Goal: Information Seeking & Learning: Learn about a topic

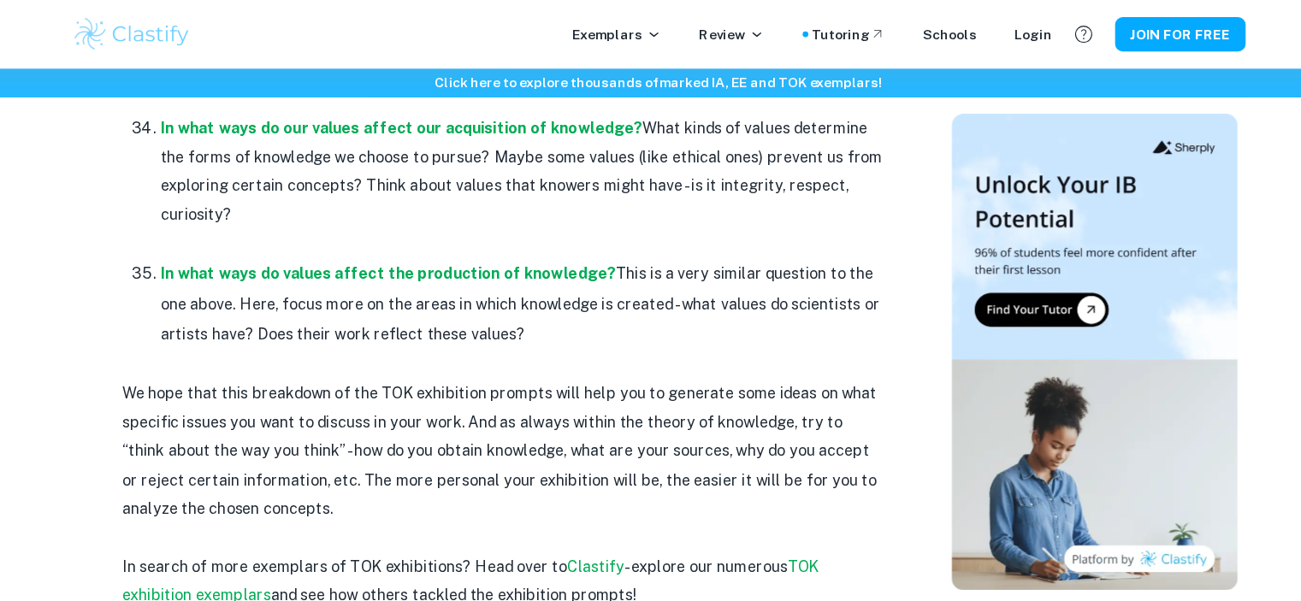
scroll to position [5062, 0]
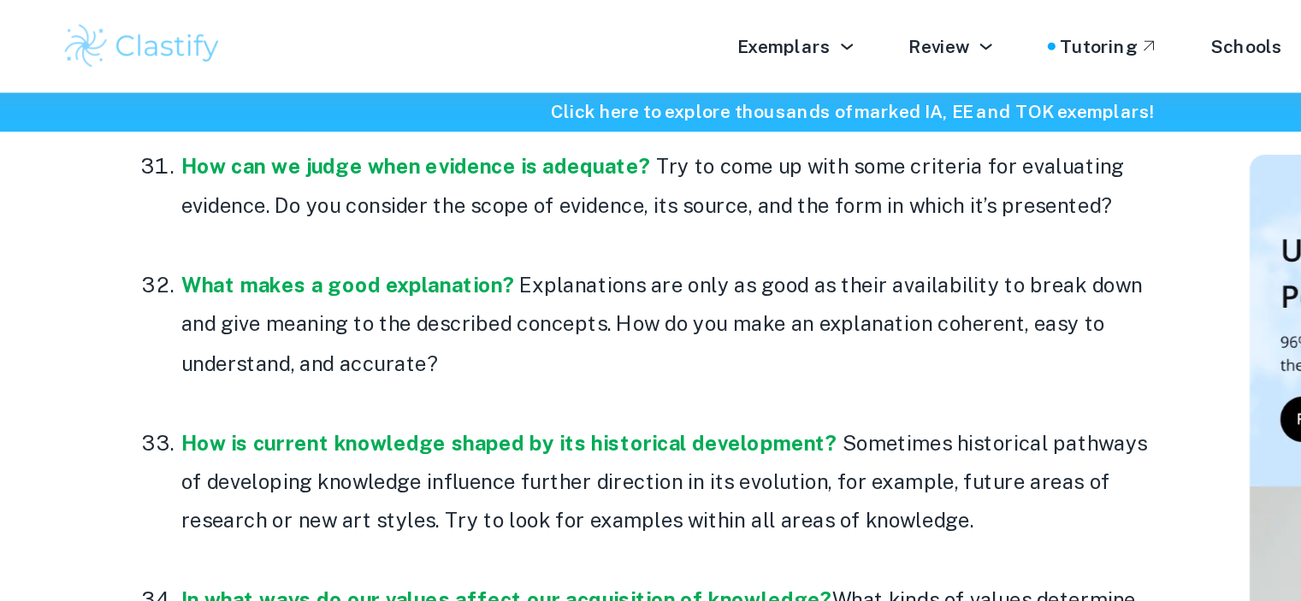
scroll to position [4778, 0]
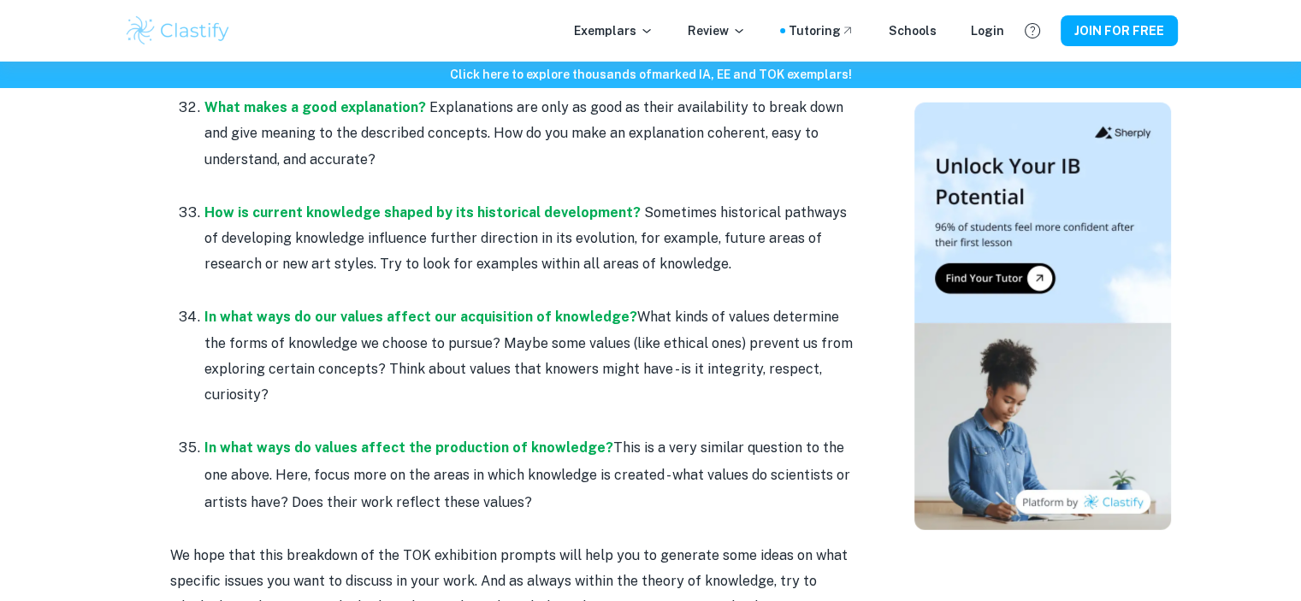
scroll to position [4864, 0]
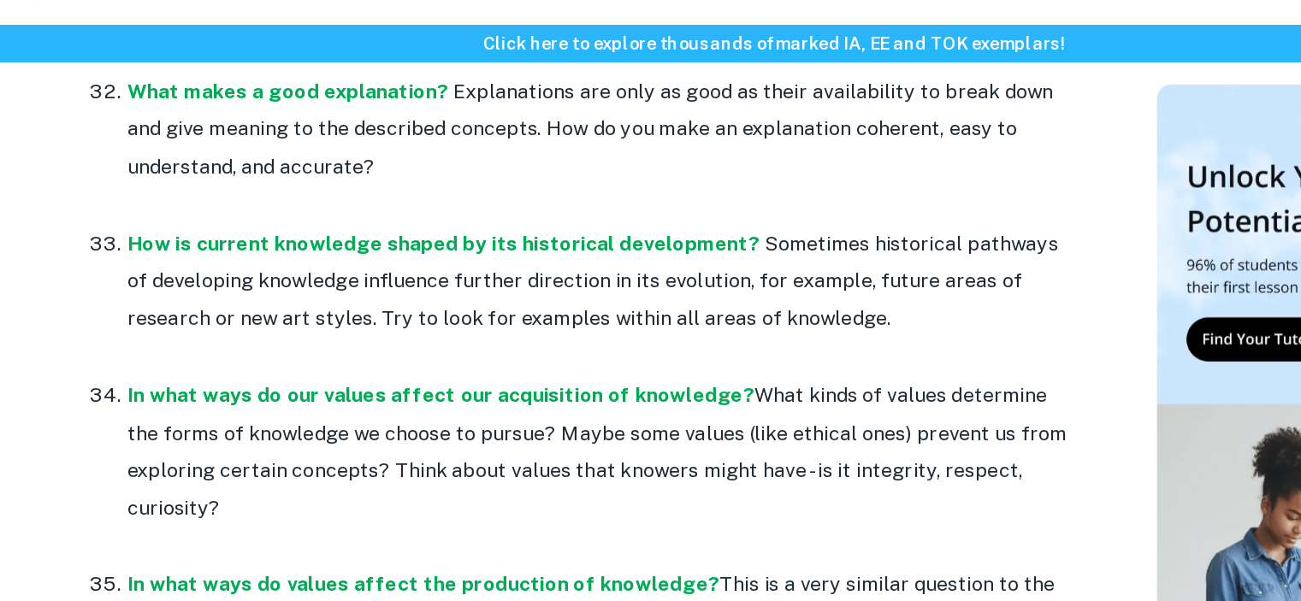
click at [615, 409] on p at bounding box center [529, 422] width 650 height 26
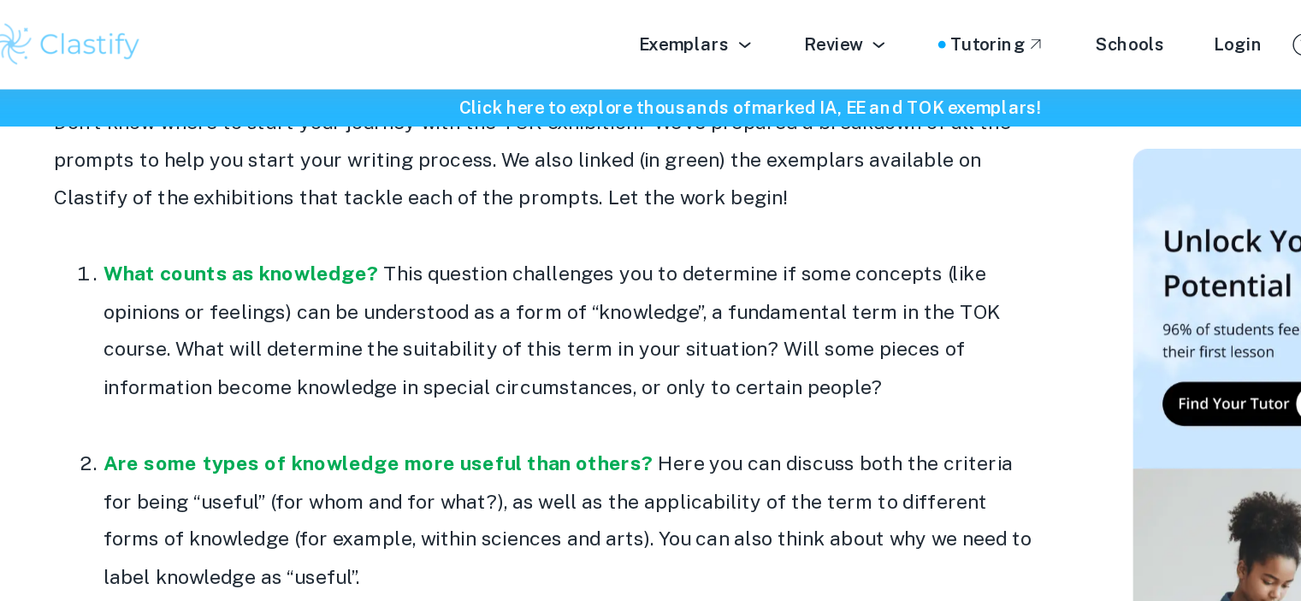
scroll to position [753, 0]
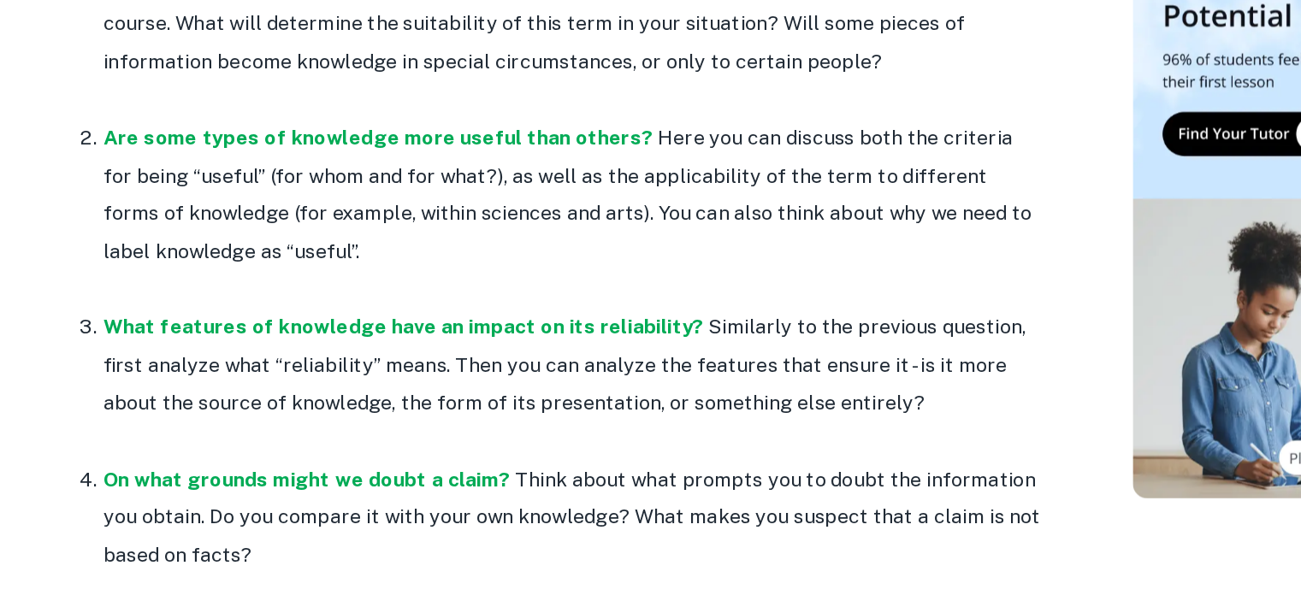
scroll to position [799, 0]
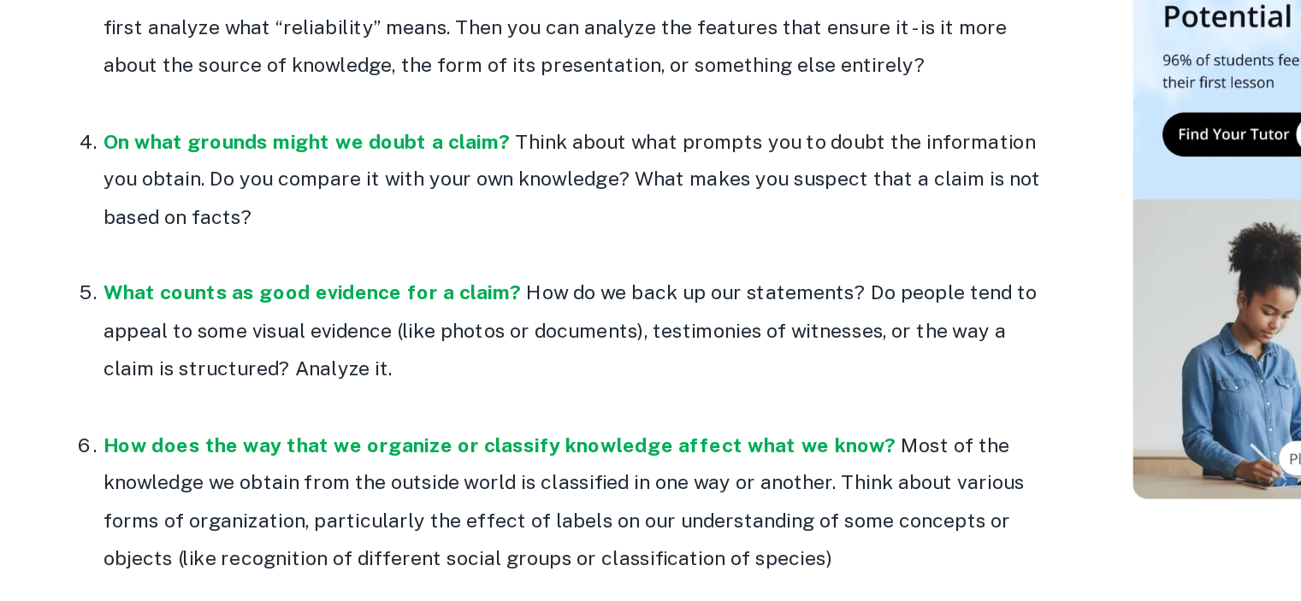
scroll to position [1027, 0]
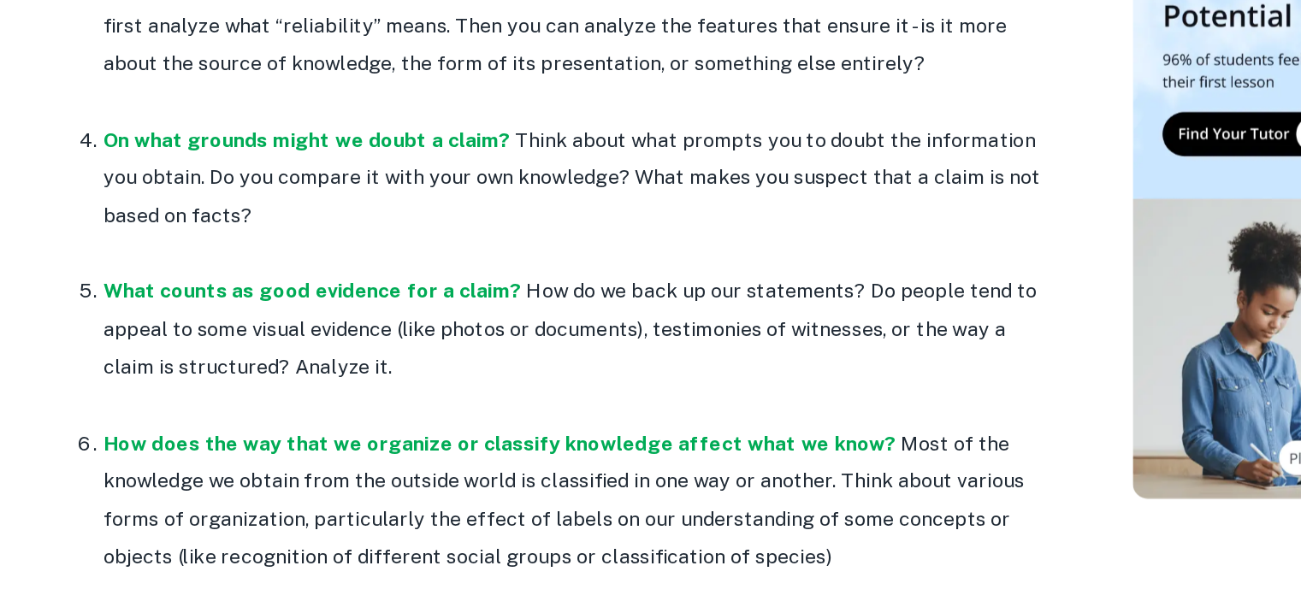
click at [170, 416] on ol "What counts as knowledge? This question challenges you to determine if some con…" at bounding box center [512, 480] width 684 height 1155
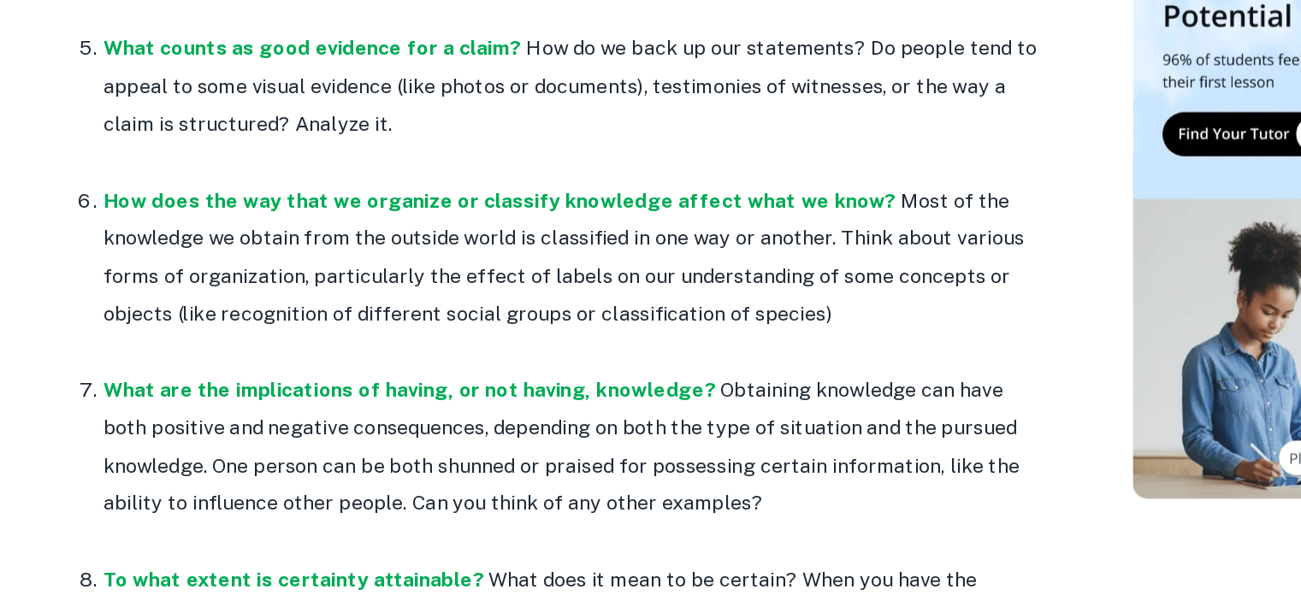
scroll to position [1200, 0]
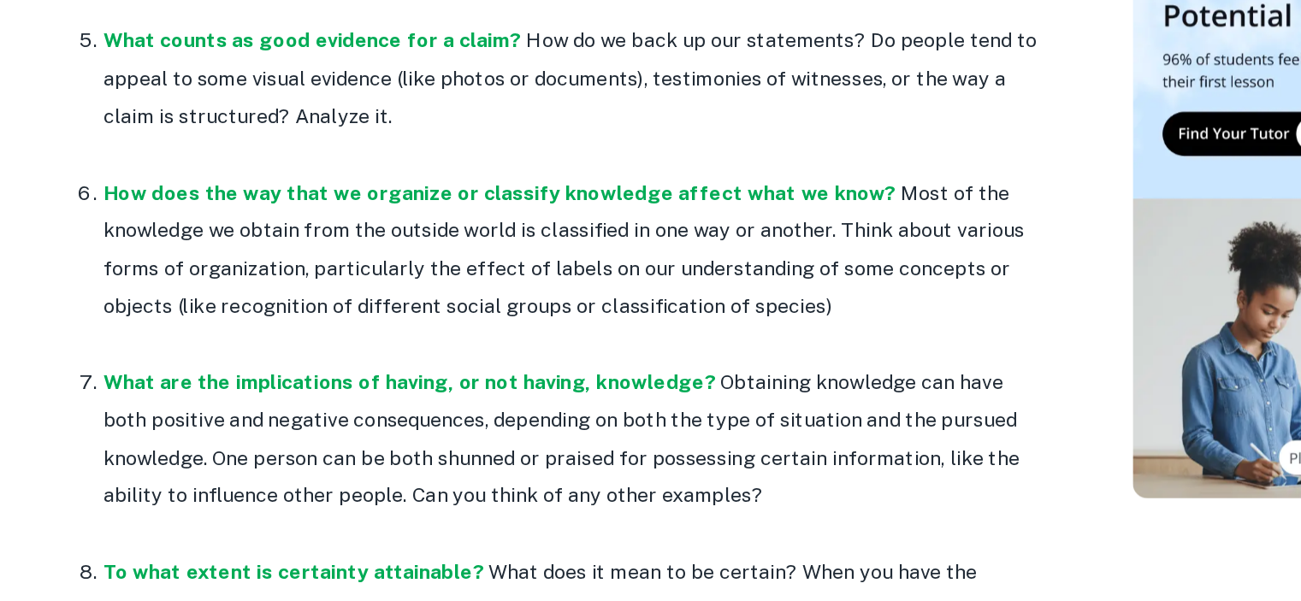
click at [170, 416] on ol "What counts as knowledge? This question challenges you to determine if some con…" at bounding box center [512, 307] width 684 height 1155
click at [170, 418] on ol "What counts as knowledge? This question challenges you to determine if some con…" at bounding box center [512, 307] width 684 height 1155
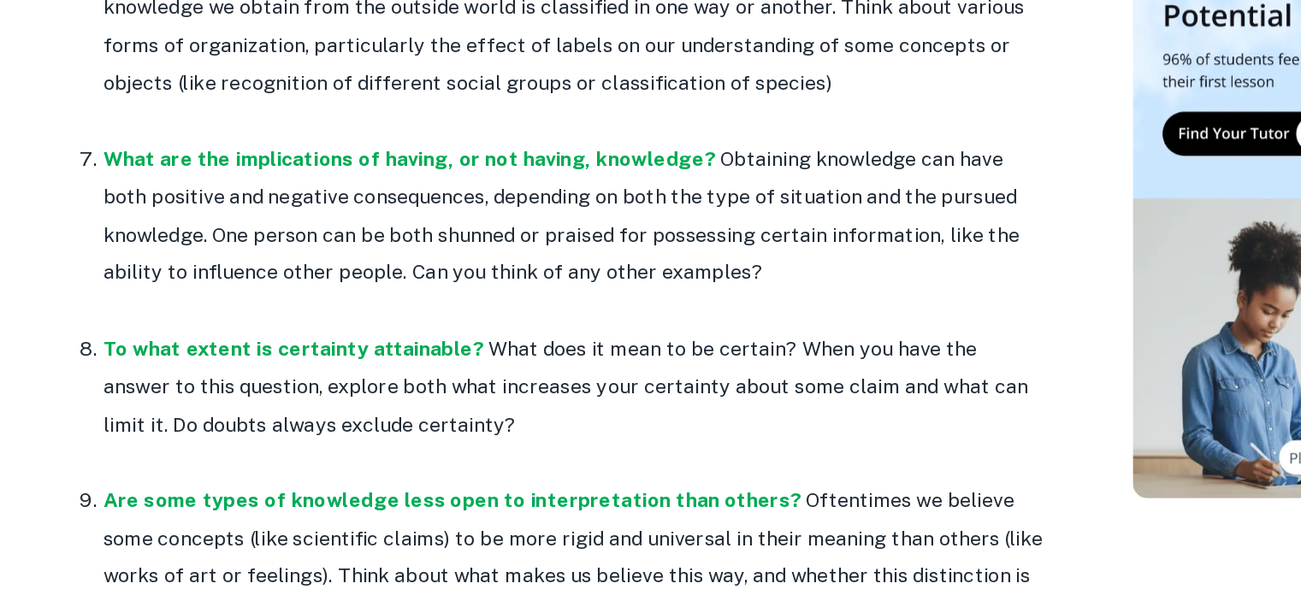
scroll to position [1355, 0]
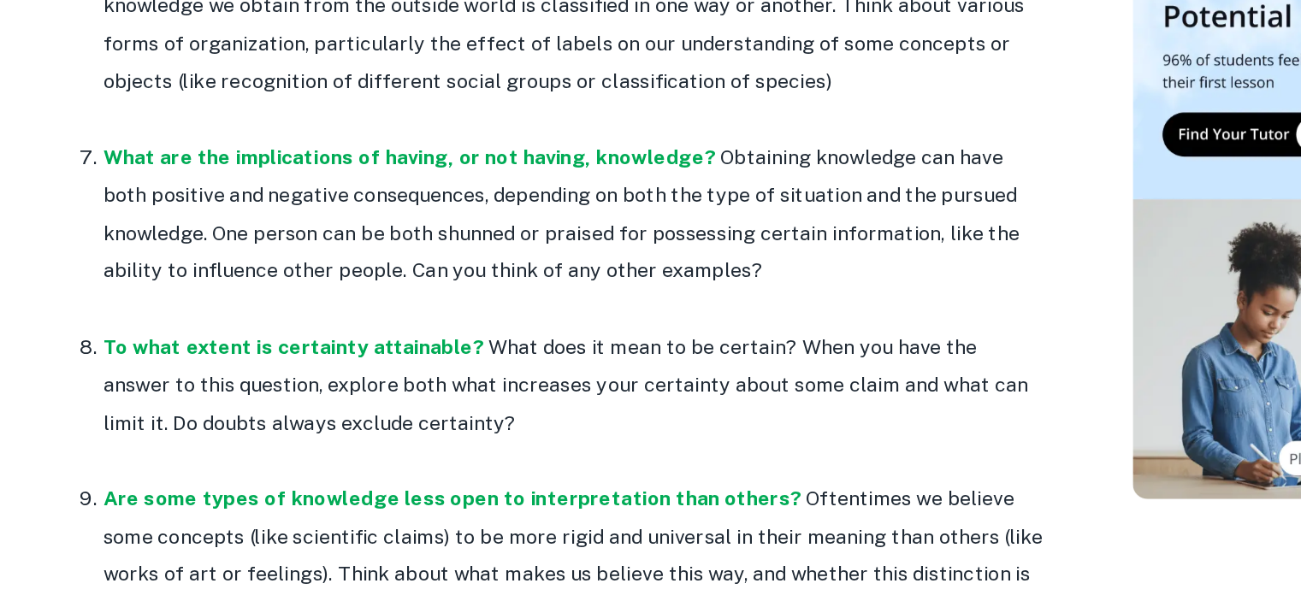
click at [170, 418] on ol "What counts as knowledge? This question challenges you to determine if some con…" at bounding box center [512, 151] width 684 height 1155
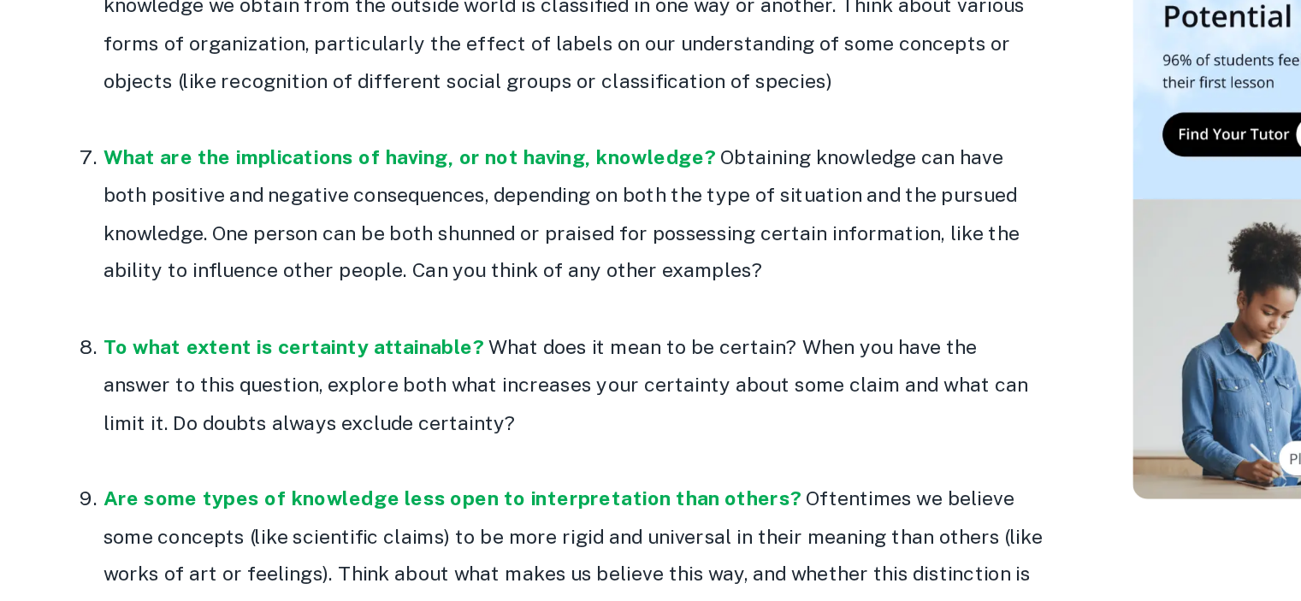
click at [170, 418] on ol "What counts as knowledge? This question challenges you to determine if some con…" at bounding box center [512, 151] width 684 height 1155
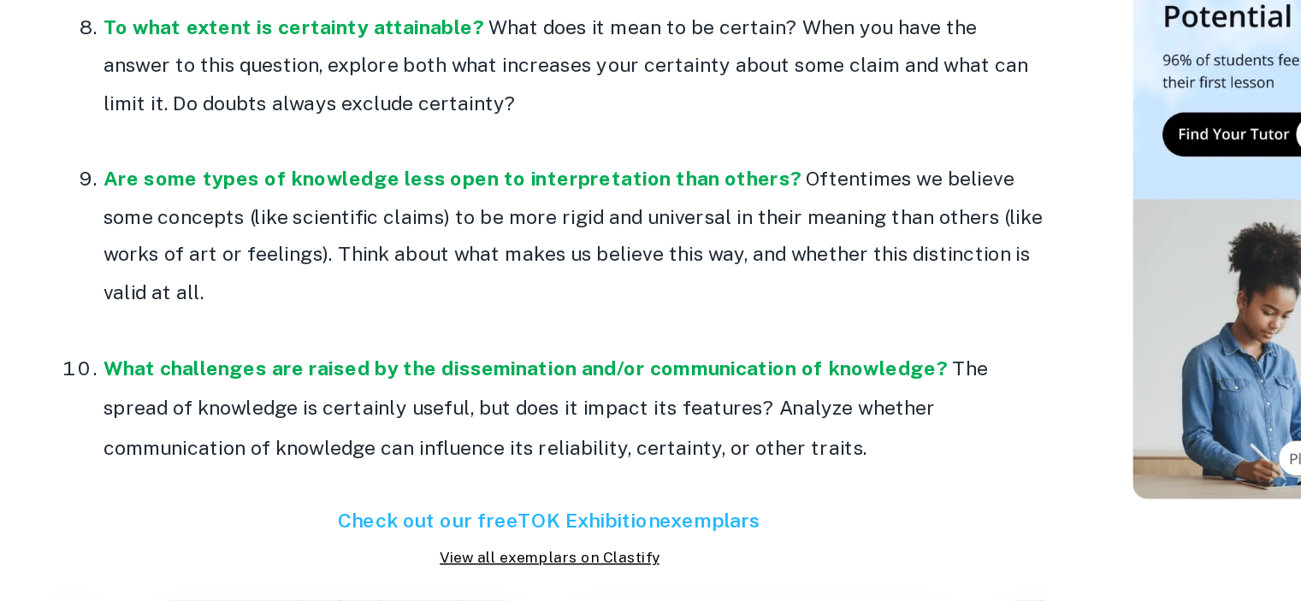
scroll to position [1580, 0]
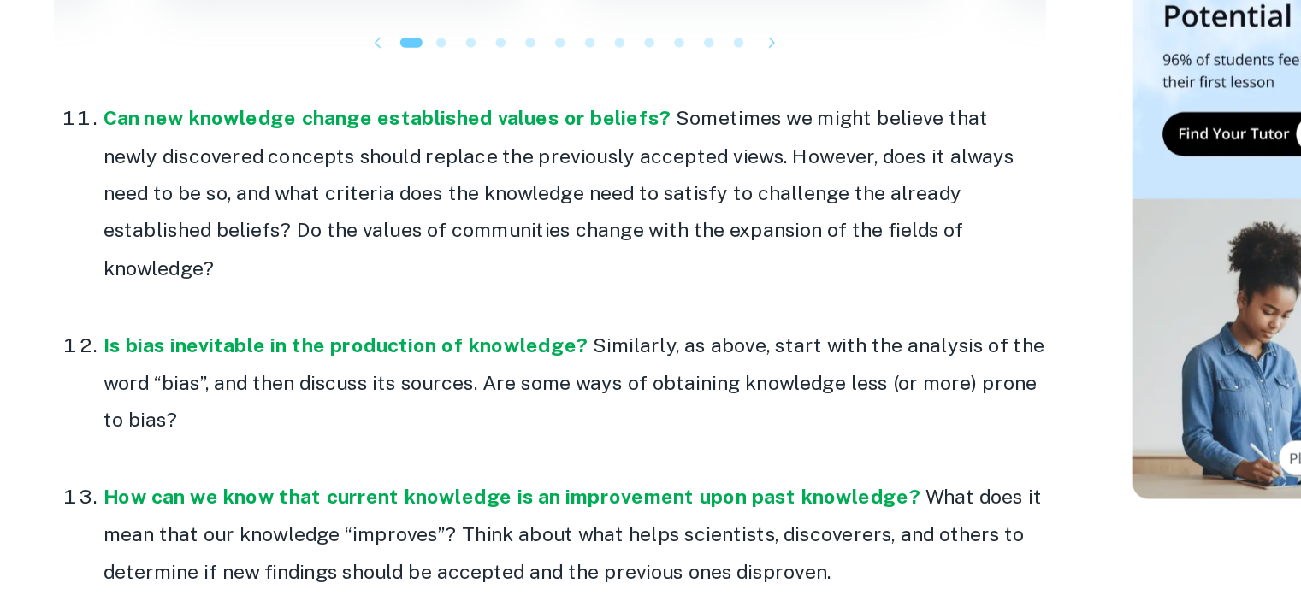
scroll to position [2166, 0]
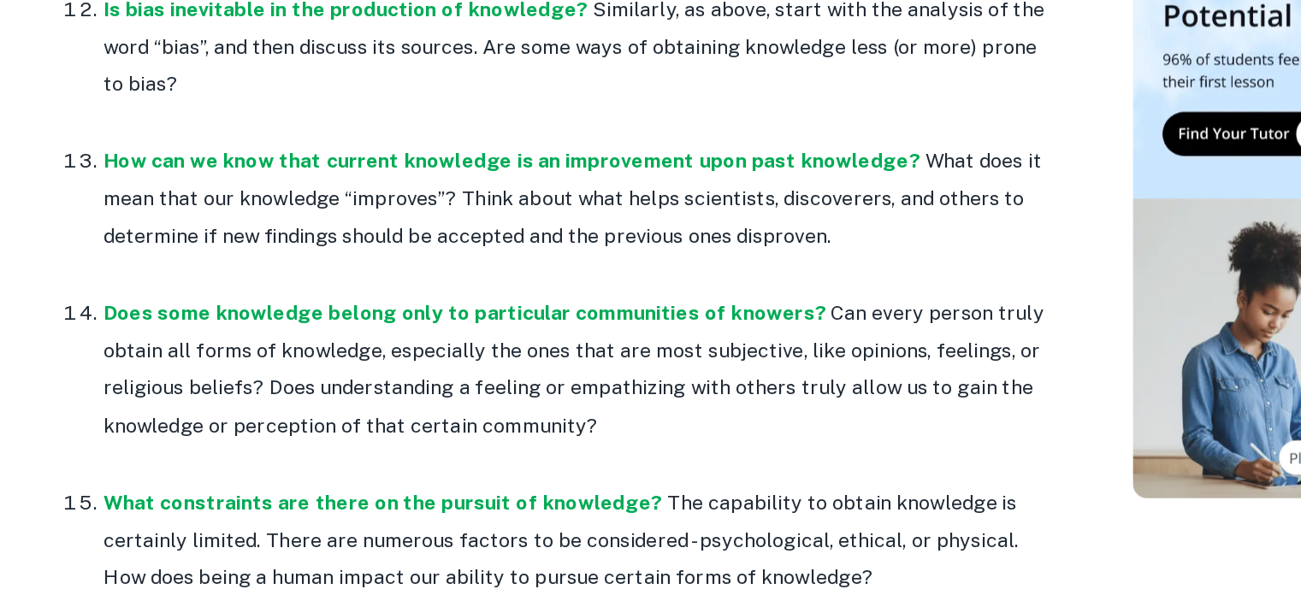
scroll to position [2398, 0]
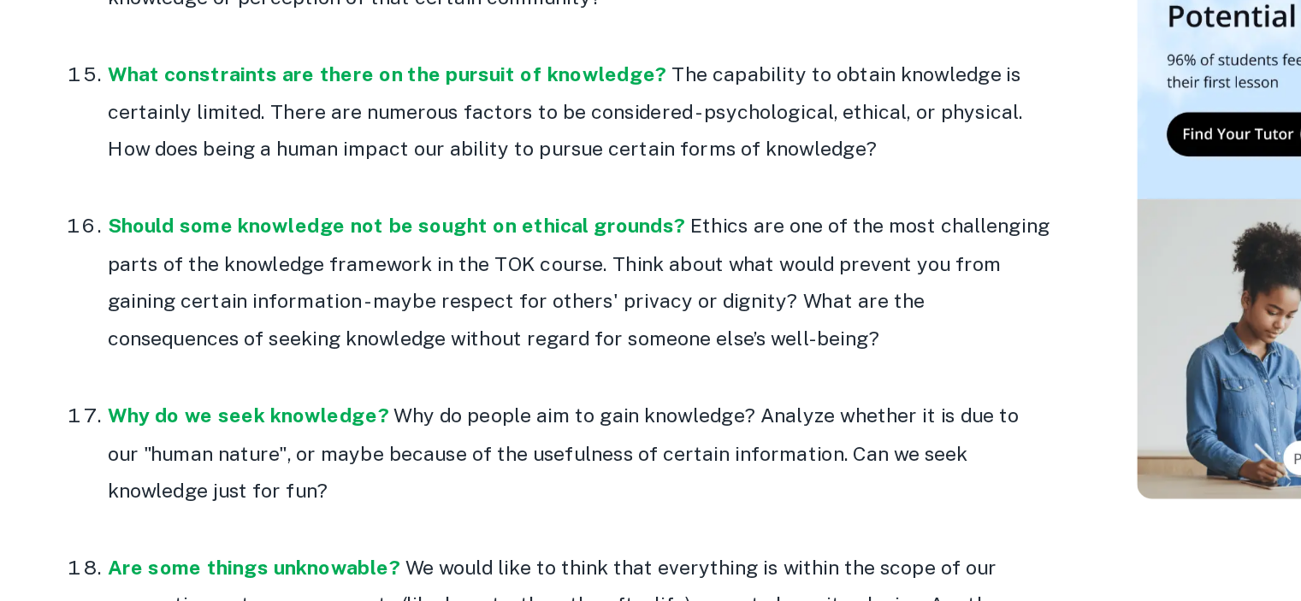
scroll to position [2694, 0]
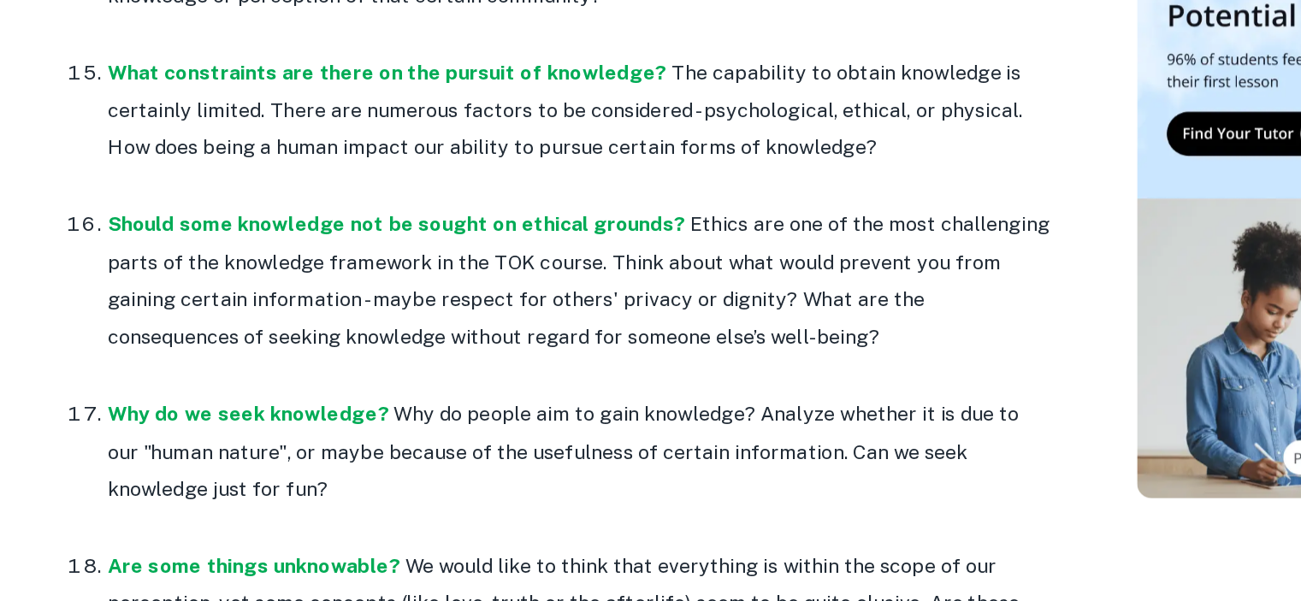
click at [162, 407] on div "35 TOK Exhibition Prompts By [PERSON_NAME][DATE] Get feedback on your TOK Exhib…" at bounding box center [512, 339] width 763 height 5761
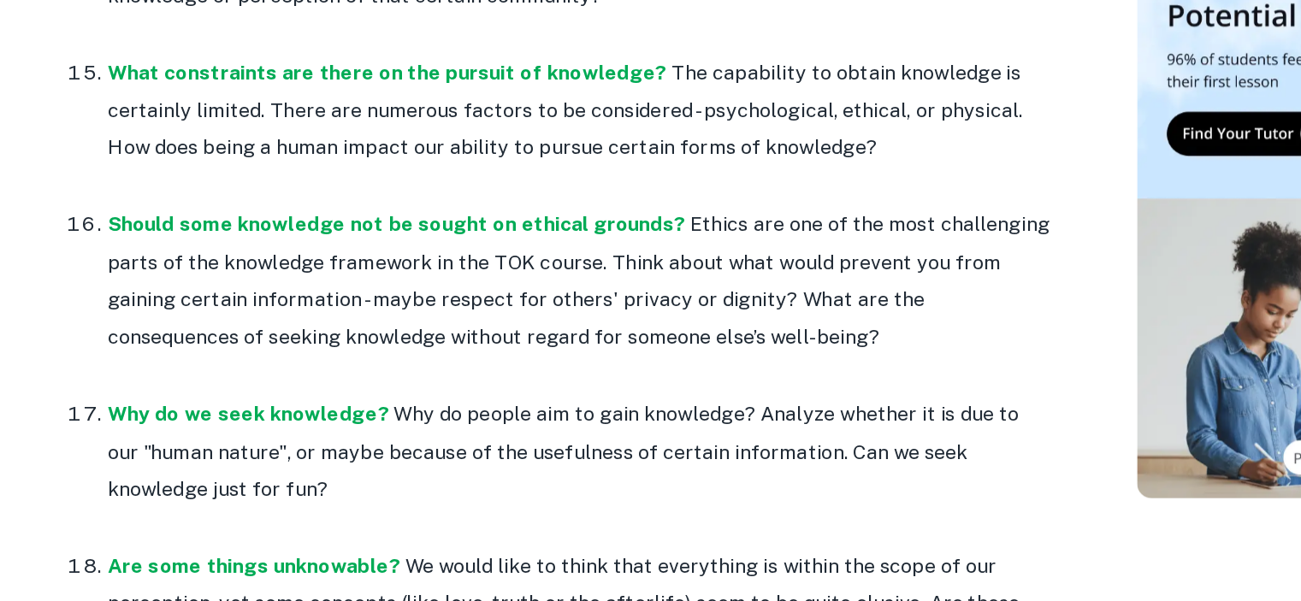
click at [162, 407] on div "35 TOK Exhibition Prompts By [PERSON_NAME][DATE] Get feedback on your TOK Exhib…" at bounding box center [512, 339] width 763 height 5761
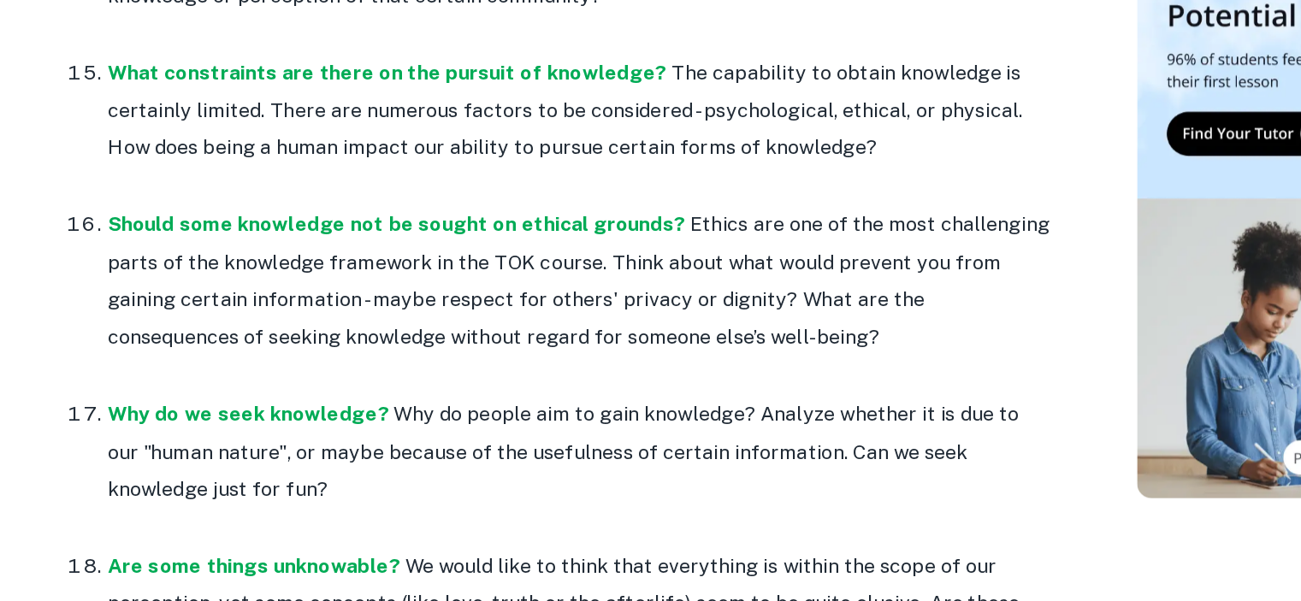
click at [162, 407] on div "35 TOK Exhibition Prompts By [PERSON_NAME][DATE] Get feedback on your TOK Exhib…" at bounding box center [512, 339] width 763 height 5761
drag, startPoint x: 152, startPoint y: 407, endPoint x: 162, endPoint y: 407, distance: 10.3
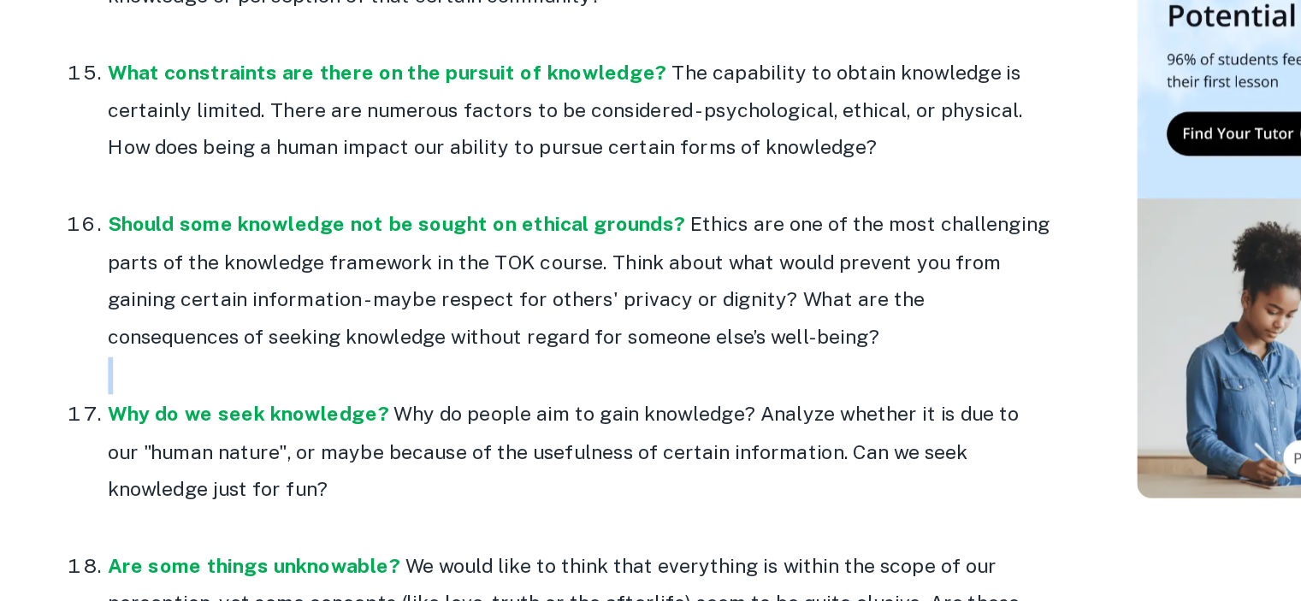
click at [162, 407] on div "35 TOK Exhibition Prompts By [PERSON_NAME][DATE] Get feedback on your TOK Exhib…" at bounding box center [512, 339] width 763 height 5761
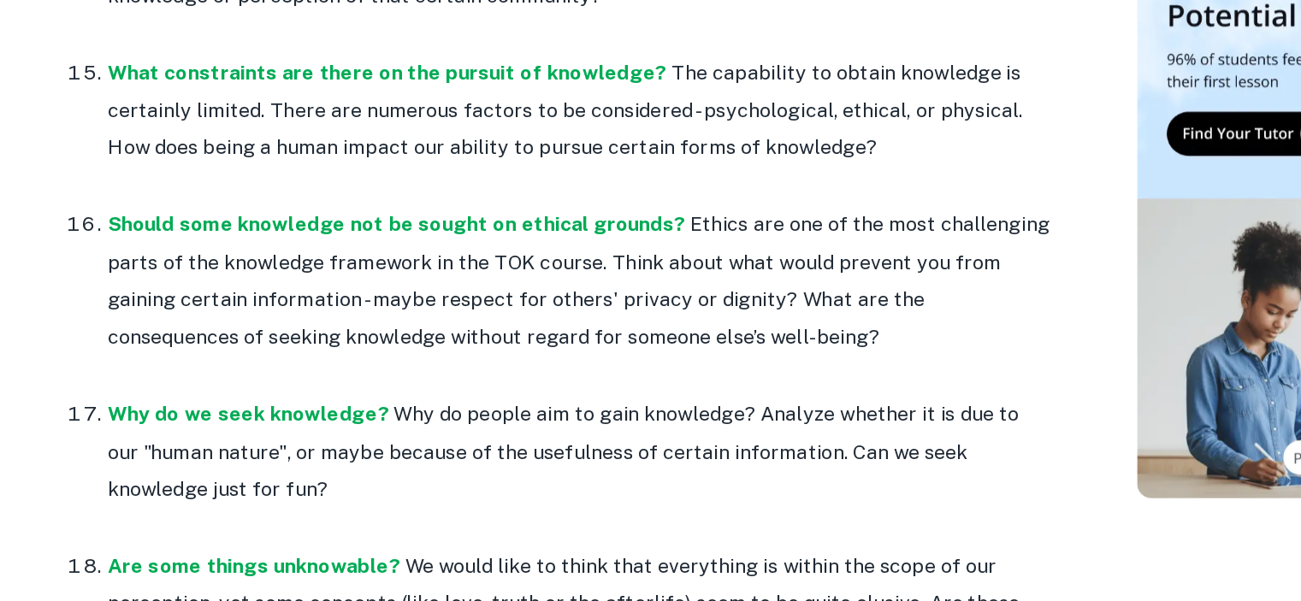
click at [162, 407] on div "35 TOK Exhibition Prompts By [PERSON_NAME][DATE] Get feedback on your TOK Exhib…" at bounding box center [512, 339] width 763 height 5761
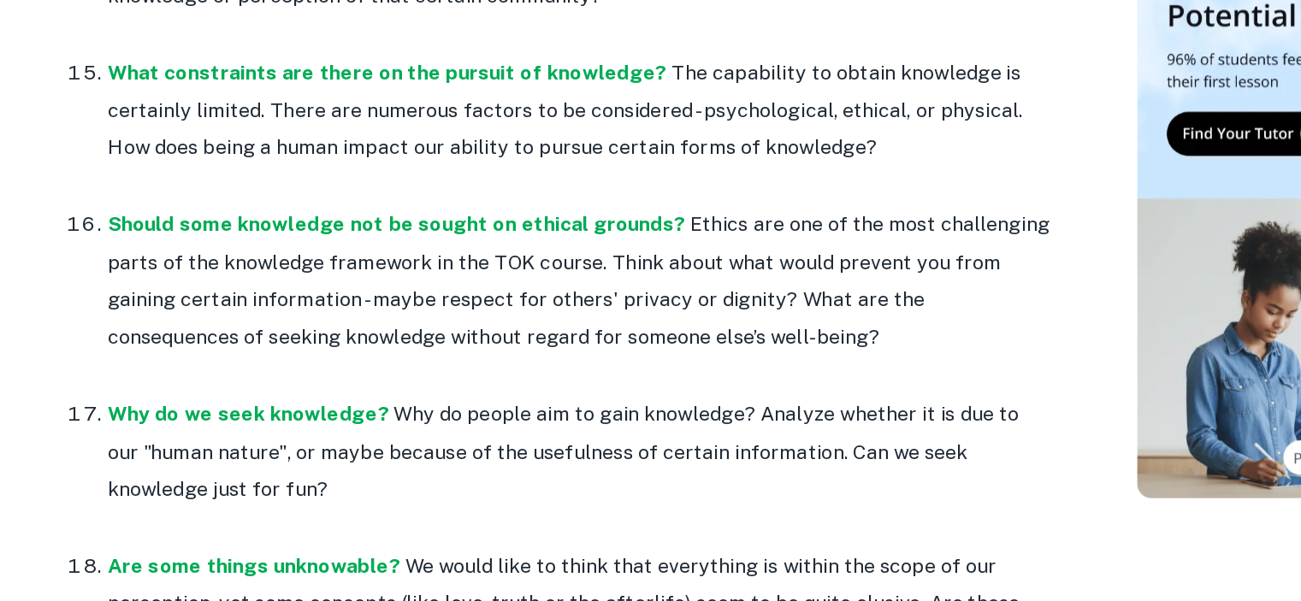
click at [162, 407] on div "35 TOK Exhibition Prompts By [PERSON_NAME][DATE] Get feedback on your TOK Exhib…" at bounding box center [512, 339] width 763 height 5761
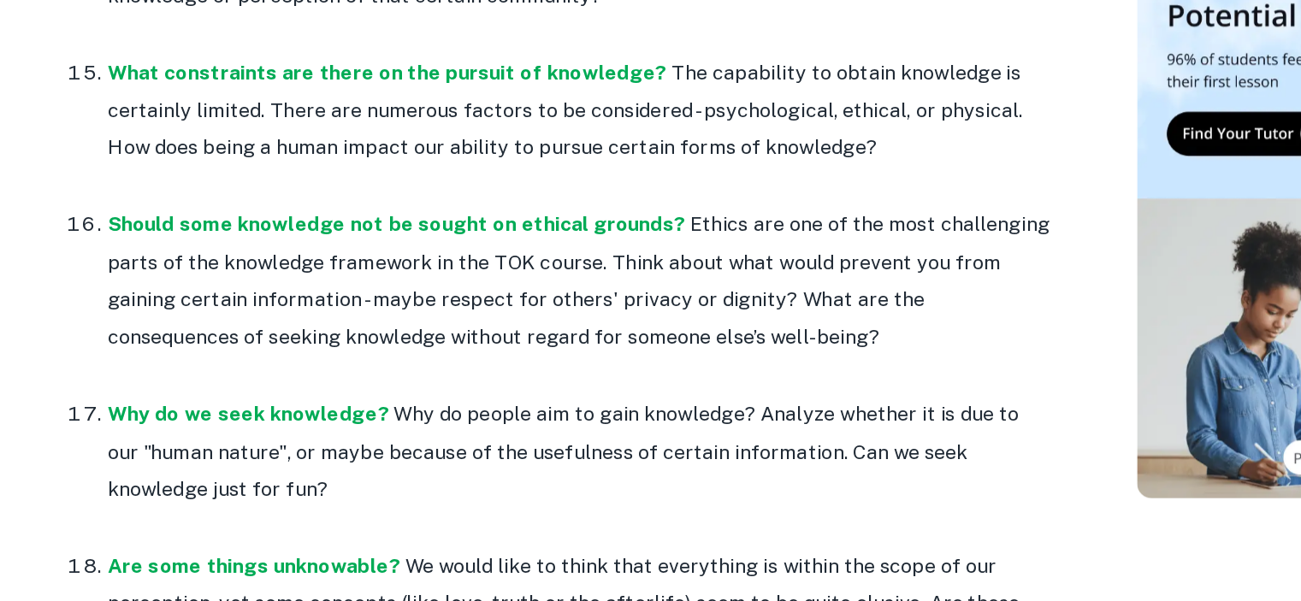
click at [162, 407] on div "35 TOK Exhibition Prompts By [PERSON_NAME][DATE] Get feedback on your TOK Exhib…" at bounding box center [512, 339] width 763 height 5761
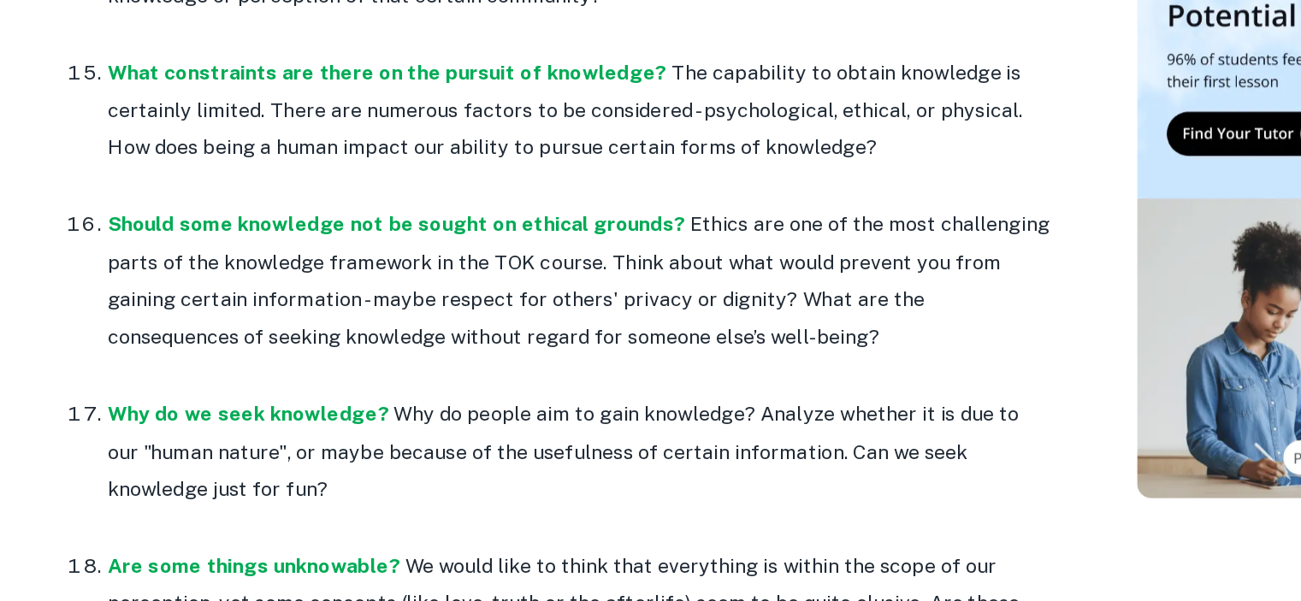
click at [162, 407] on div "35 TOK Exhibition Prompts By [PERSON_NAME][DATE] Get feedback on your TOK Exhib…" at bounding box center [512, 339] width 763 height 5761
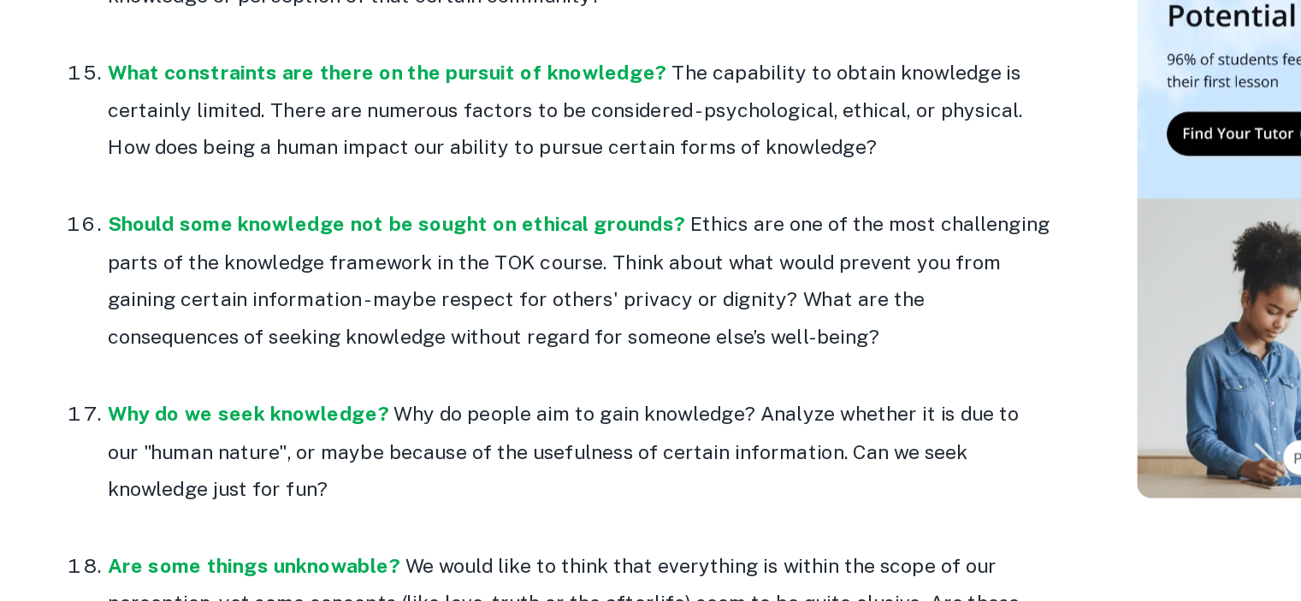
click at [162, 407] on div "35 TOK Exhibition Prompts By [PERSON_NAME][DATE] Get feedback on your TOK Exhib…" at bounding box center [512, 339] width 763 height 5761
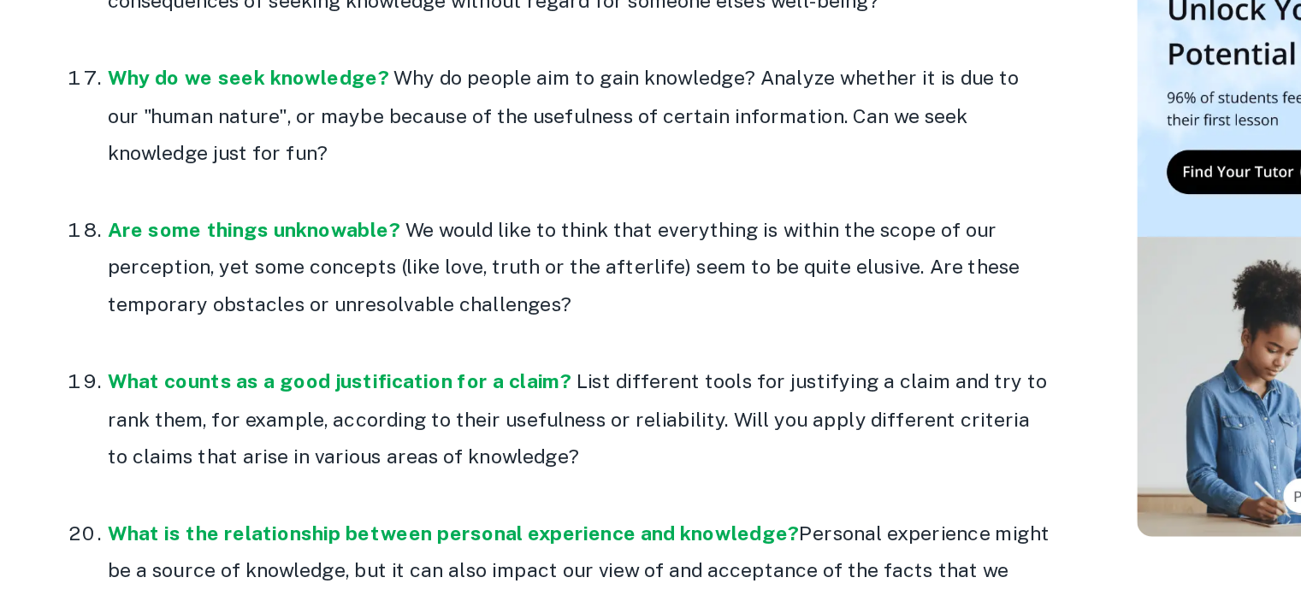
scroll to position [2952, 0]
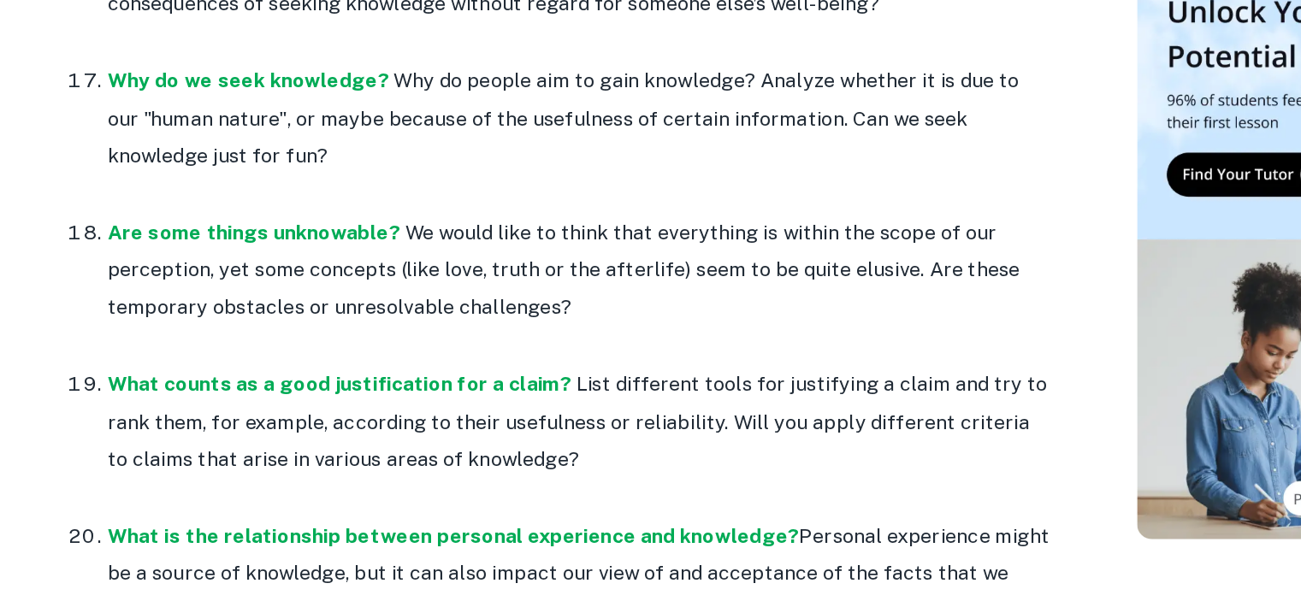
click at [162, 380] on div "35 TOK Exhibition Prompts By [PERSON_NAME][DATE] Get feedback on your TOK Exhib…" at bounding box center [512, 80] width 763 height 5761
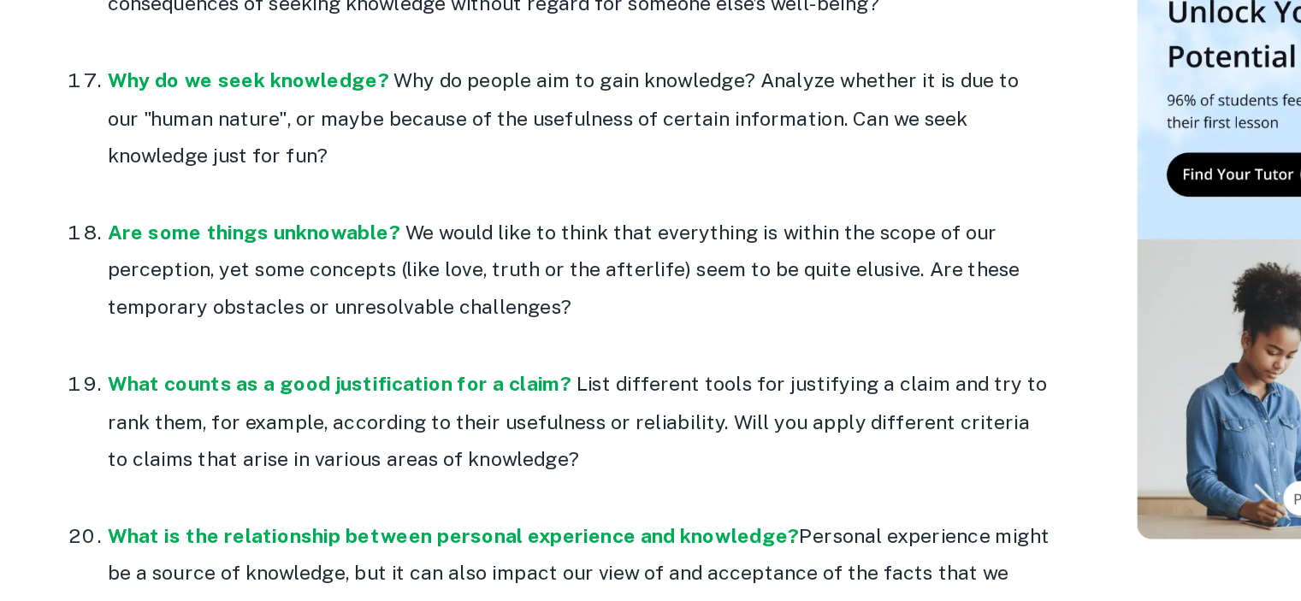
click at [162, 380] on div "35 TOK Exhibition Prompts By [PERSON_NAME][DATE] Get feedback on your TOK Exhib…" at bounding box center [512, 80] width 763 height 5761
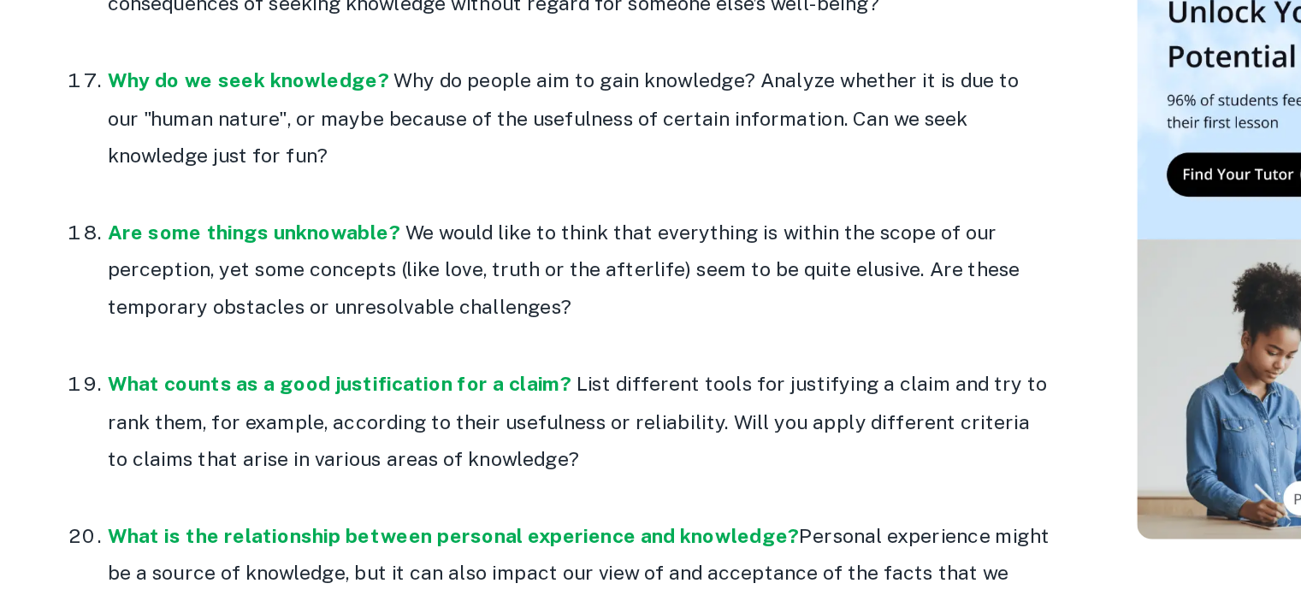
click at [162, 380] on div "35 TOK Exhibition Prompts By [PERSON_NAME][DATE] Get feedback on your TOK Exhib…" at bounding box center [512, 80] width 763 height 5761
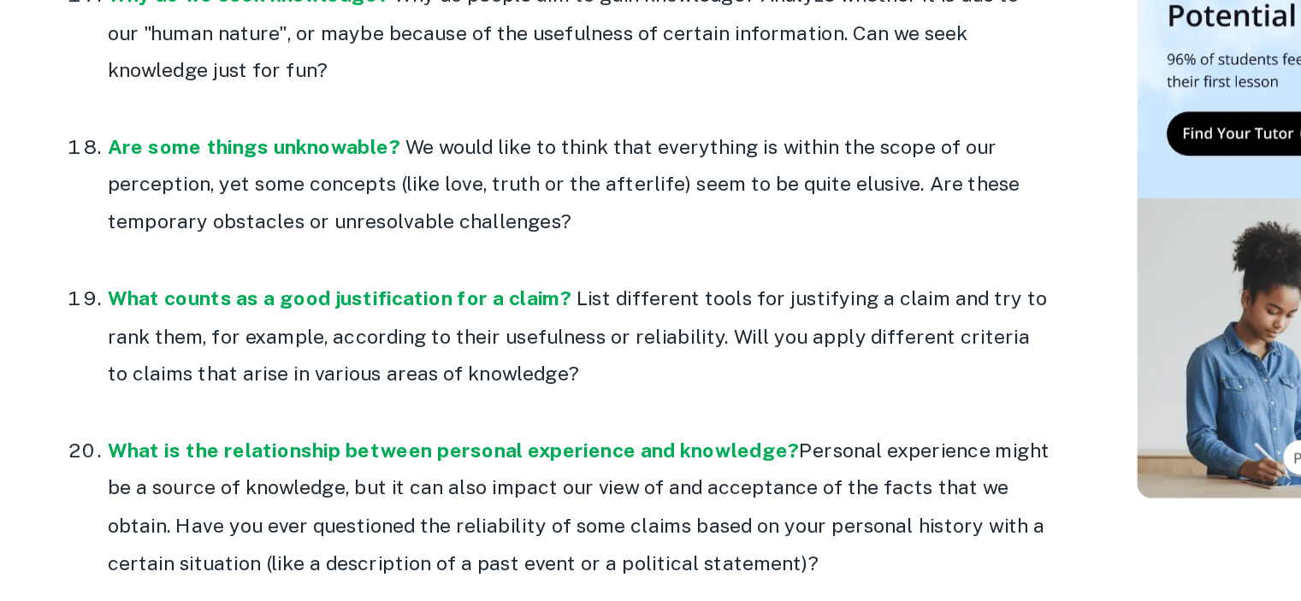
scroll to position [2984, 0]
click at [167, 399] on div "35 TOK Exhibition Prompts By [PERSON_NAME][DATE] Get feedback on your TOK Exhib…" at bounding box center [512, 49] width 763 height 5761
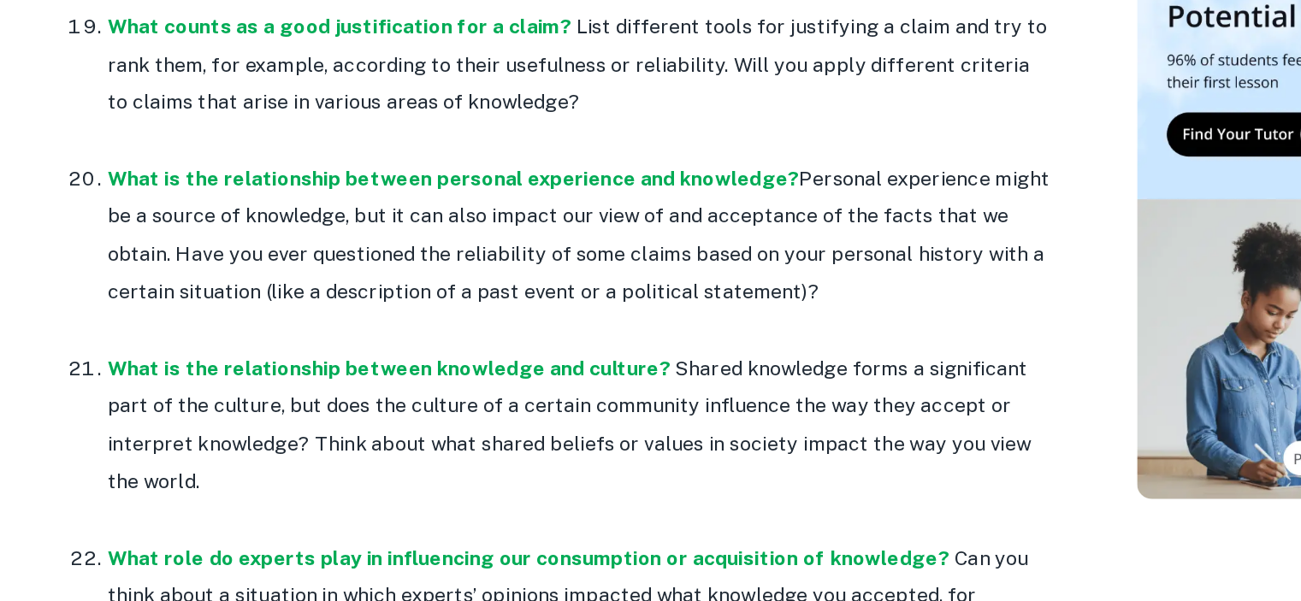
scroll to position [3172, 0]
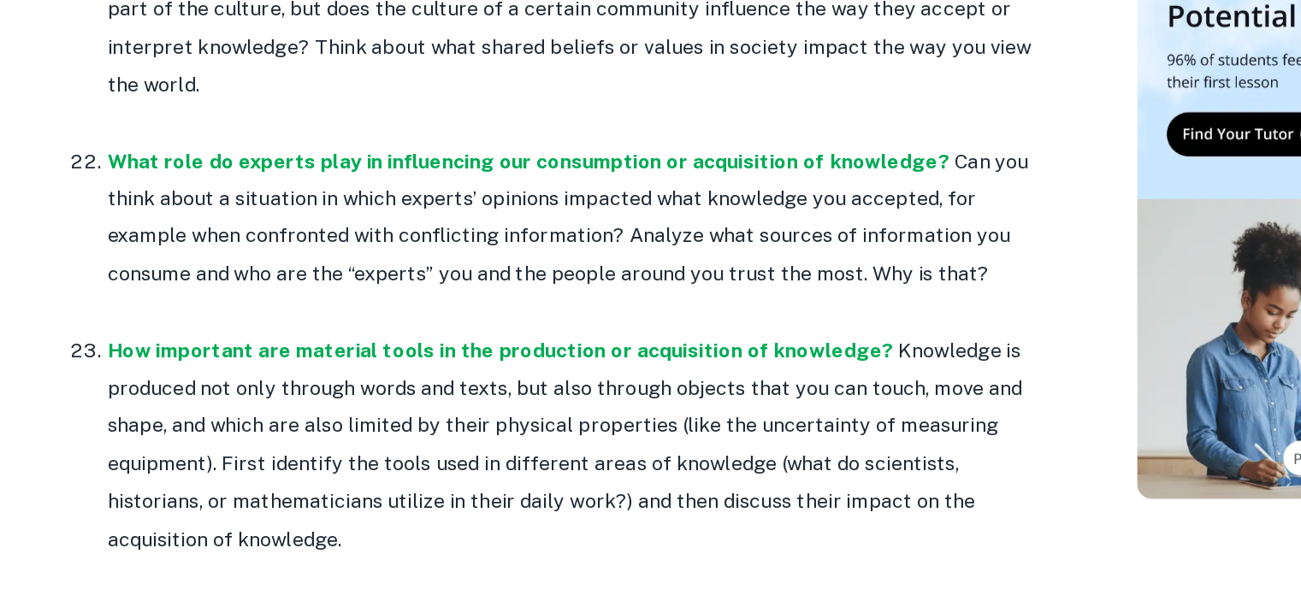
scroll to position [3446, 0]
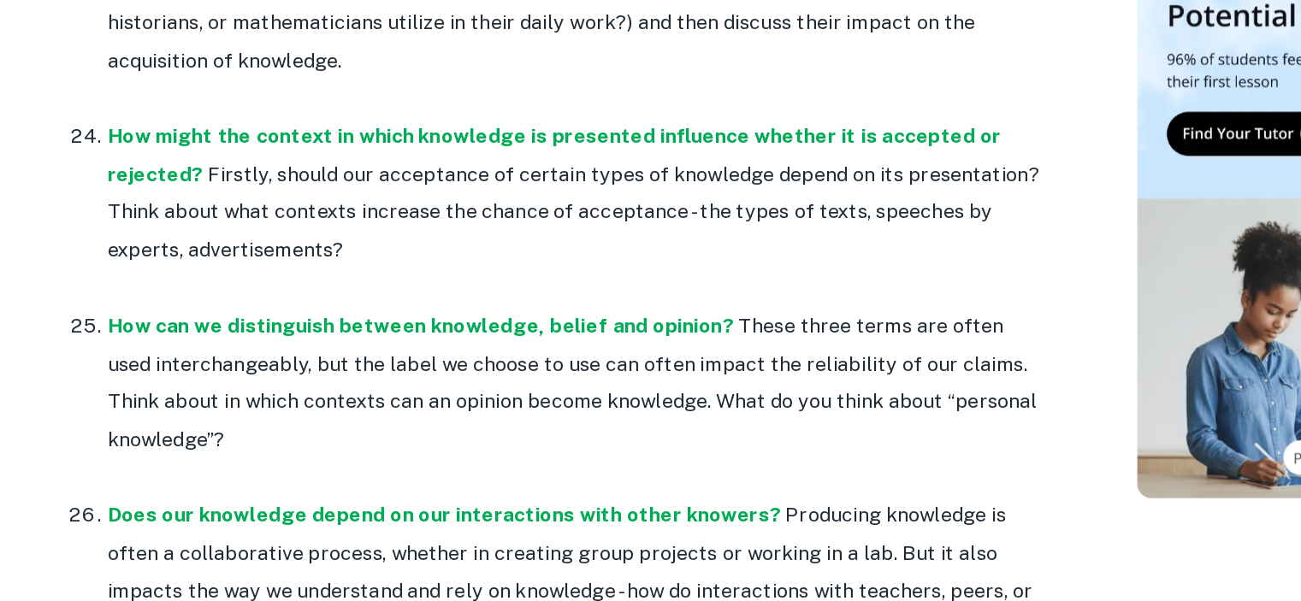
scroll to position [3776, 0]
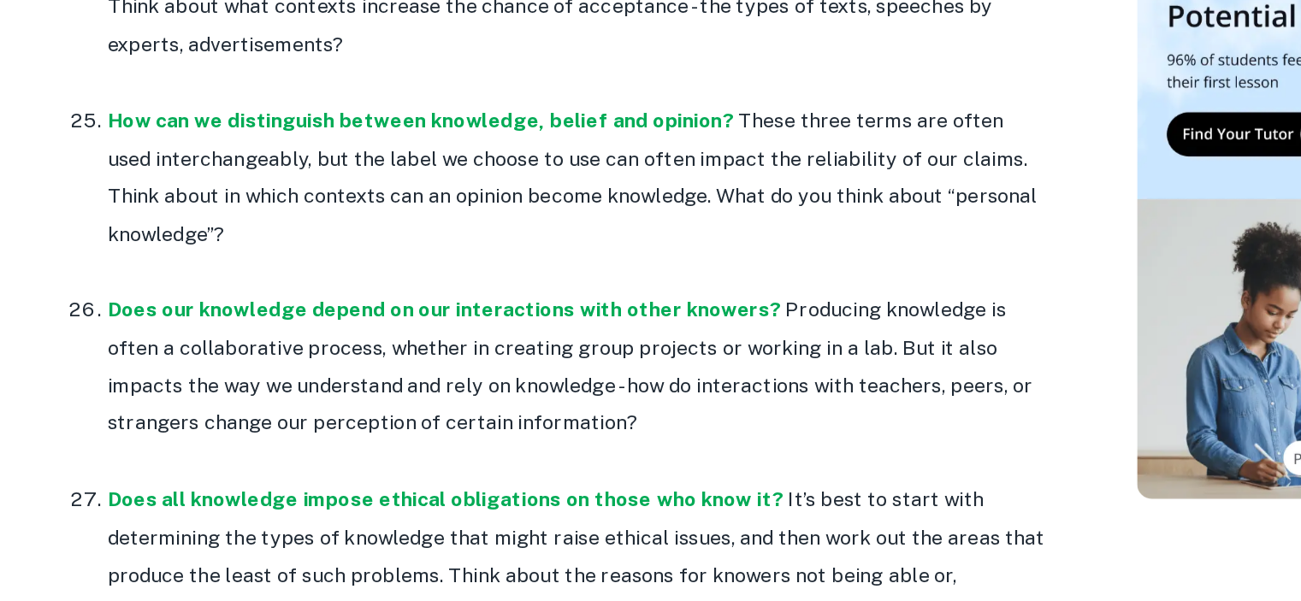
scroll to position [3916, 0]
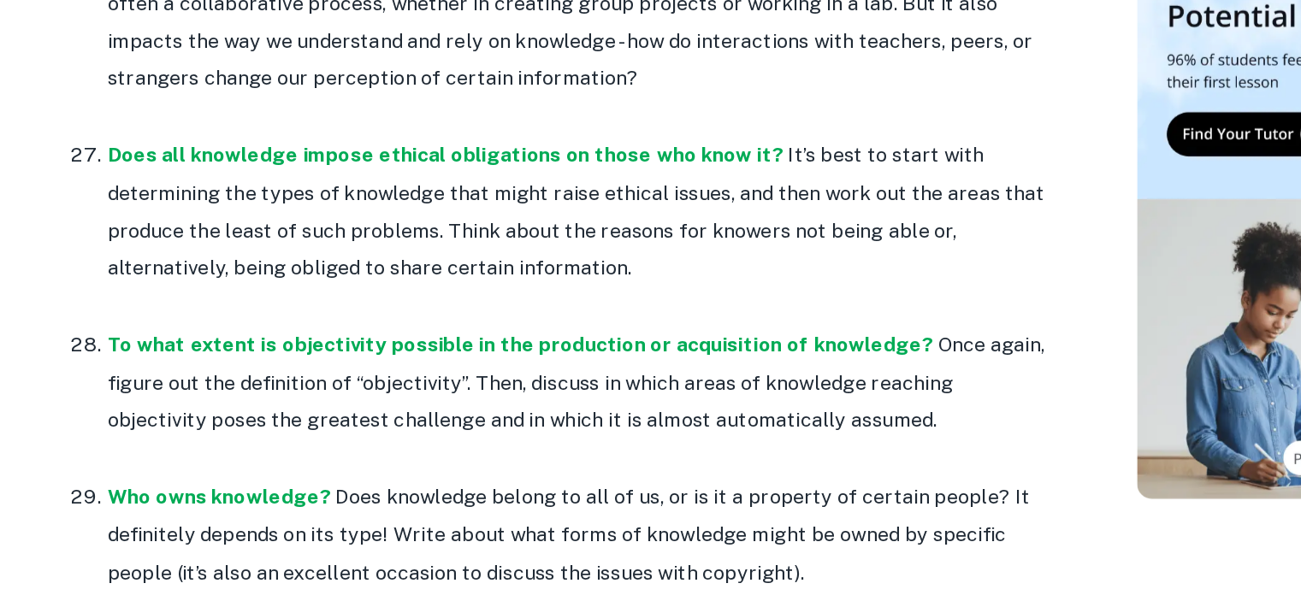
scroll to position [4155, 0]
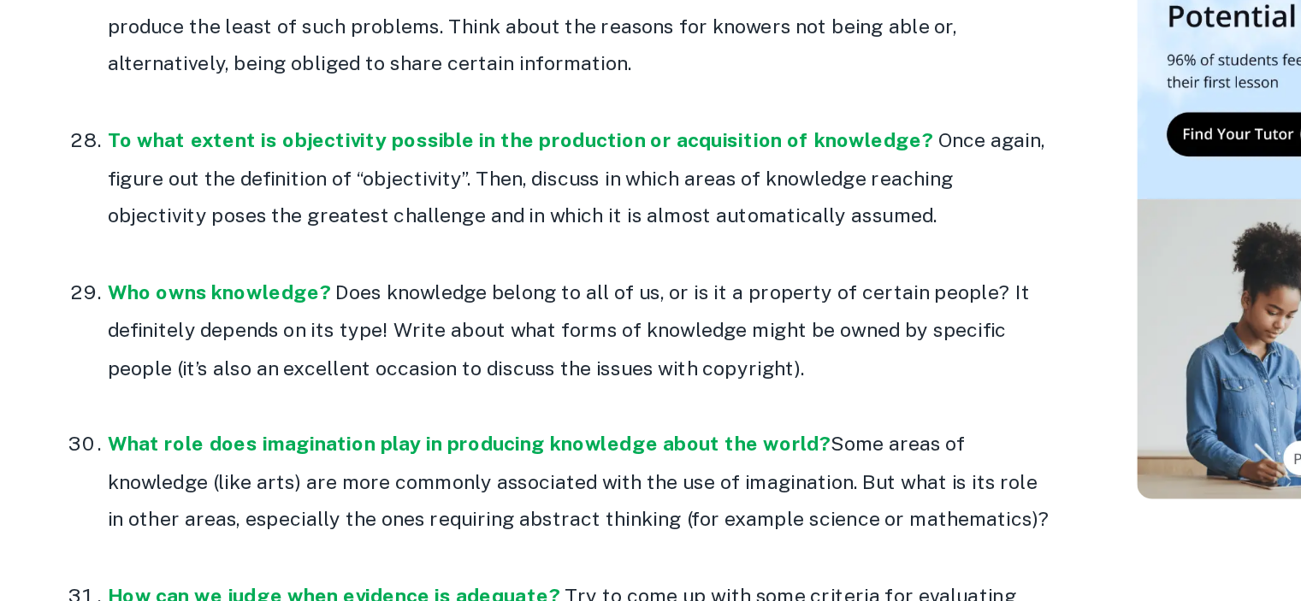
scroll to position [4296, 0]
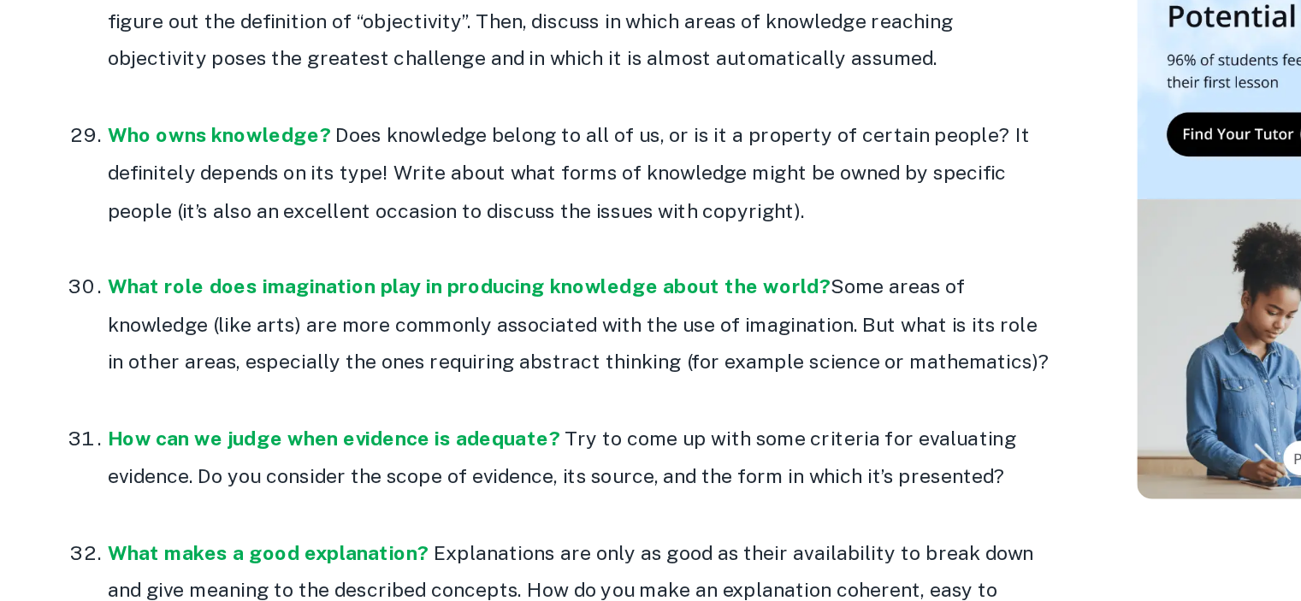
scroll to position [4406, 0]
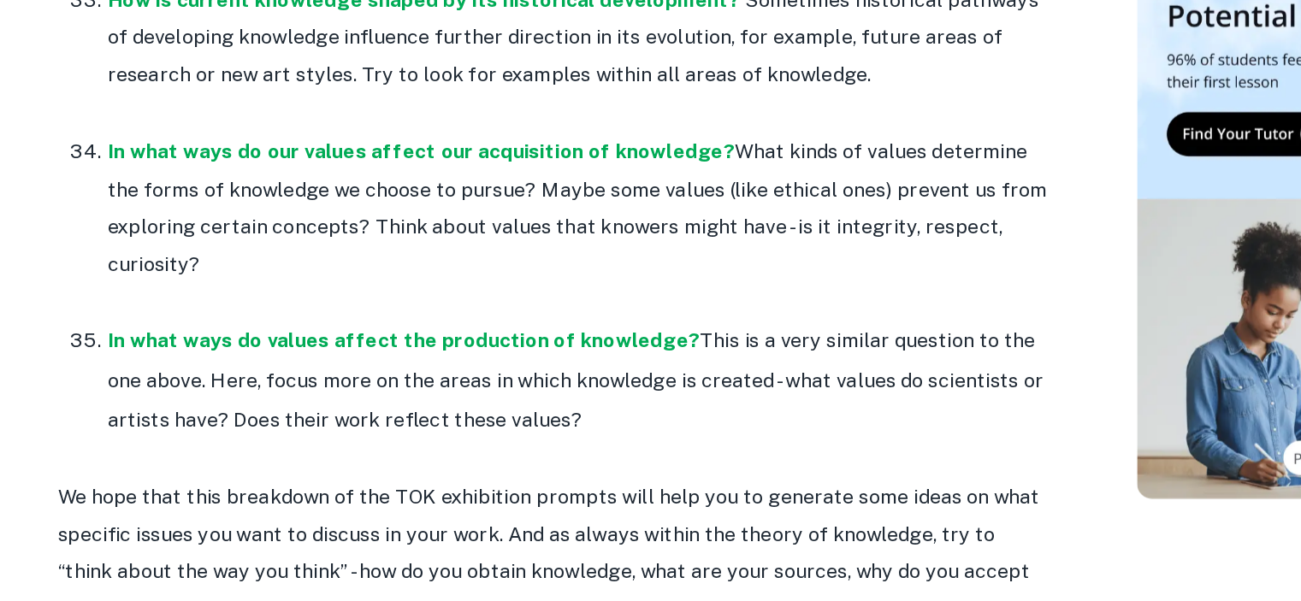
scroll to position [4894, 0]
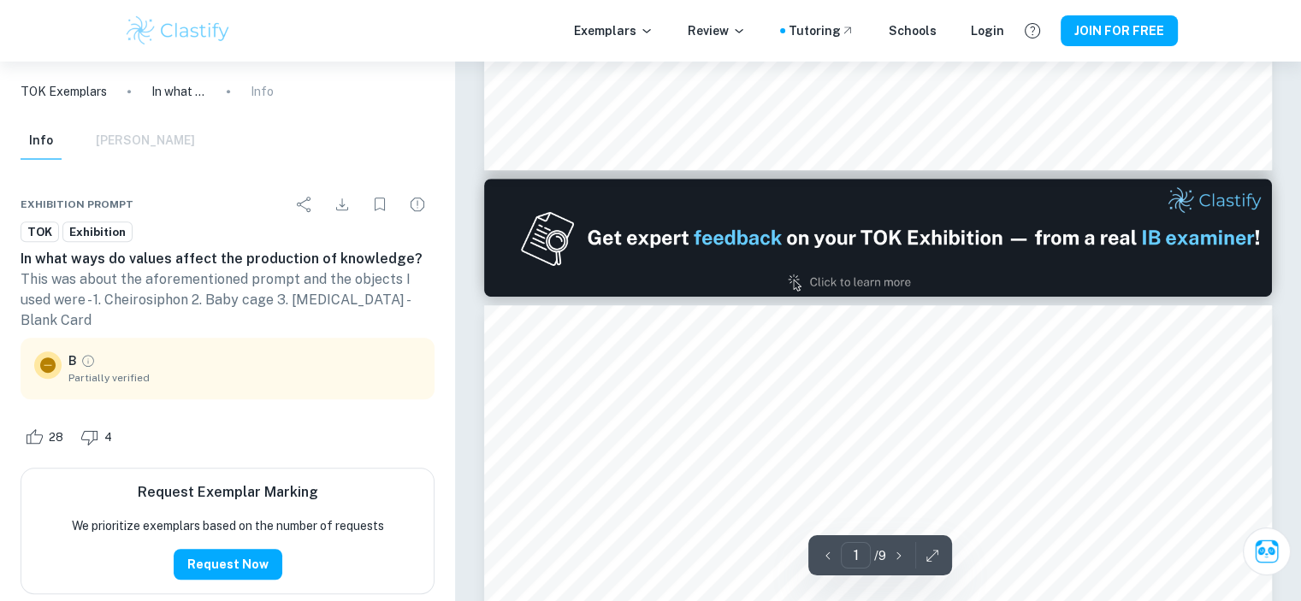
type input "2"
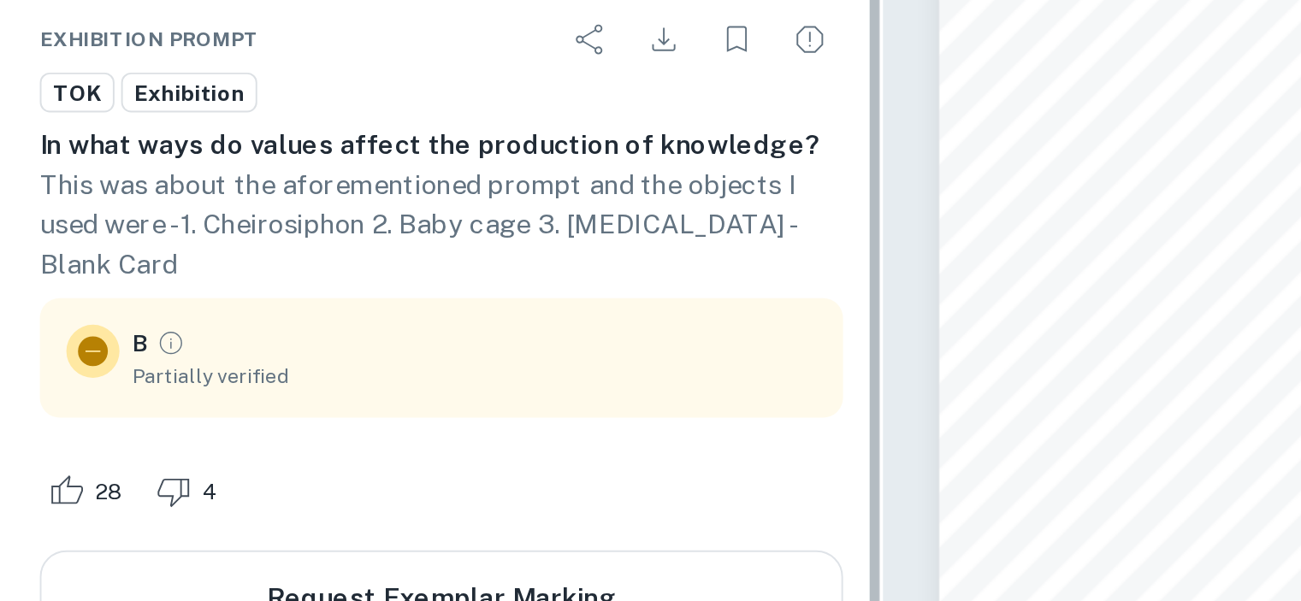
scroll to position [1662, 0]
